Goal: Task Accomplishment & Management: Use online tool/utility

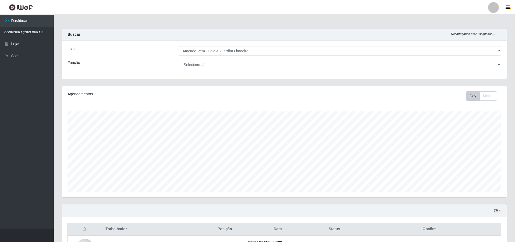
select select "449"
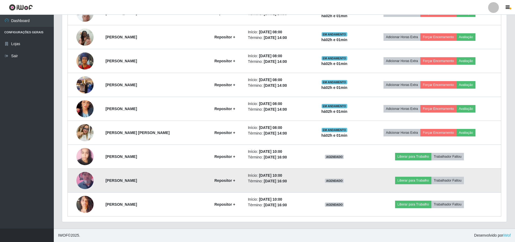
scroll to position [112, 444]
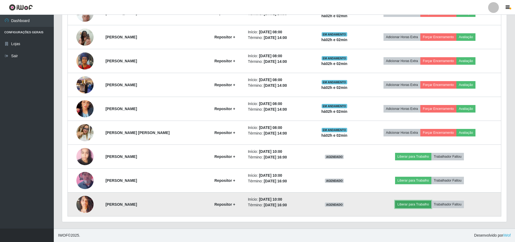
click at [408, 206] on button "Liberar para Trabalho" at bounding box center [413, 205] width 36 height 8
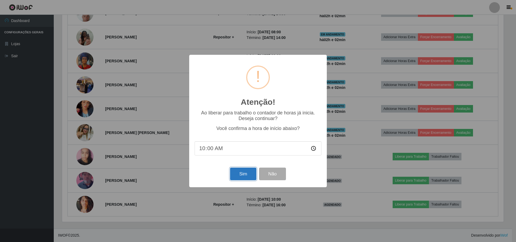
click at [244, 177] on button "Sim" at bounding box center [243, 174] width 26 height 13
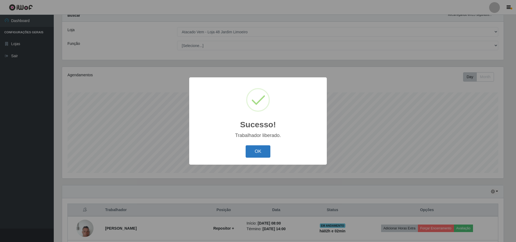
click at [259, 148] on button "OK" at bounding box center [258, 151] width 25 height 13
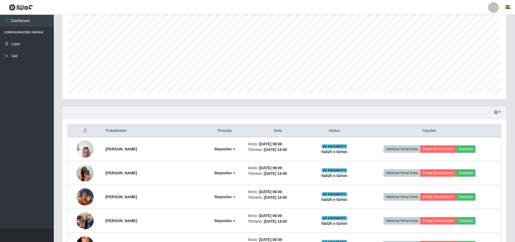
scroll to position [234, 0]
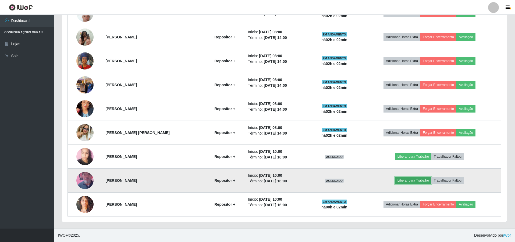
click at [410, 182] on button "Liberar para Trabalho" at bounding box center [413, 181] width 36 height 8
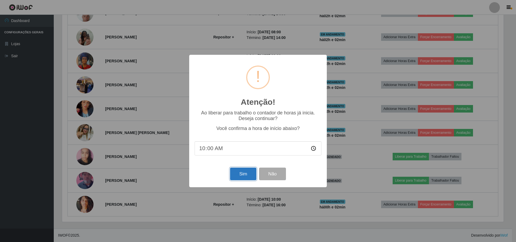
click at [244, 176] on button "Sim" at bounding box center [243, 174] width 26 height 13
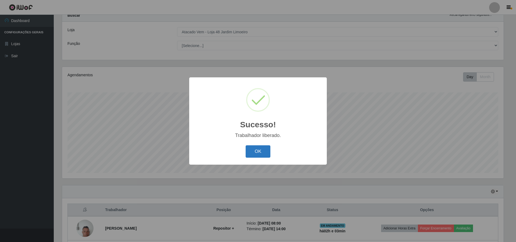
click at [256, 151] on button "OK" at bounding box center [258, 151] width 25 height 13
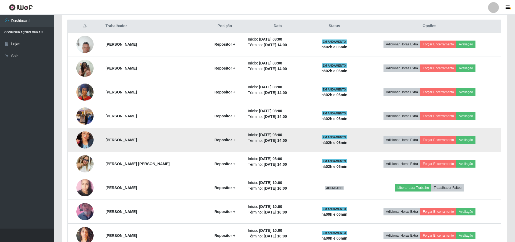
scroll to position [234, 0]
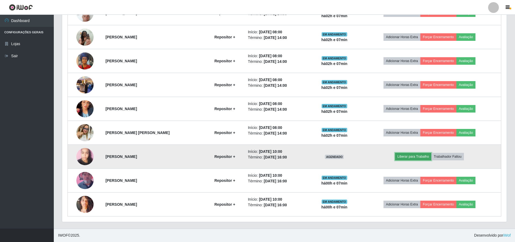
click at [402, 159] on button "Liberar para Trabalho" at bounding box center [413, 157] width 36 height 8
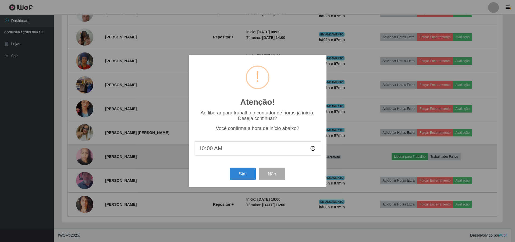
scroll to position [112, 442]
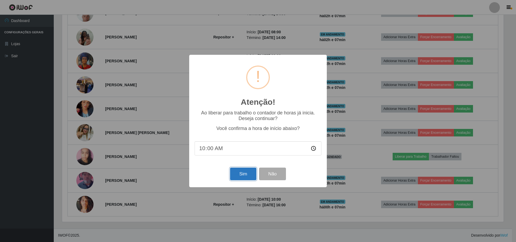
click at [244, 173] on button "Sim" at bounding box center [243, 174] width 26 height 13
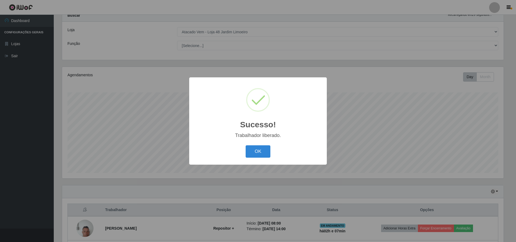
click at [262, 153] on button "OK" at bounding box center [258, 151] width 25 height 13
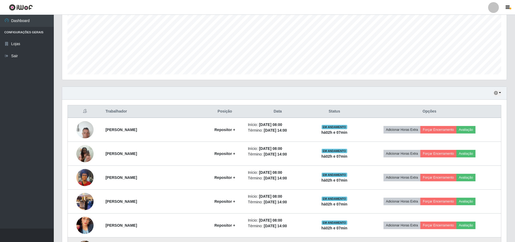
scroll to position [234, 0]
